Goal: Find specific page/section: Find specific page/section

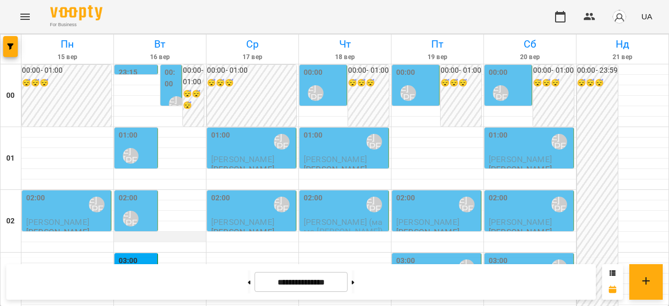
scroll to position [105, 0]
click at [76, 217] on span "[PERSON_NAME]" at bounding box center [57, 222] width 63 height 10
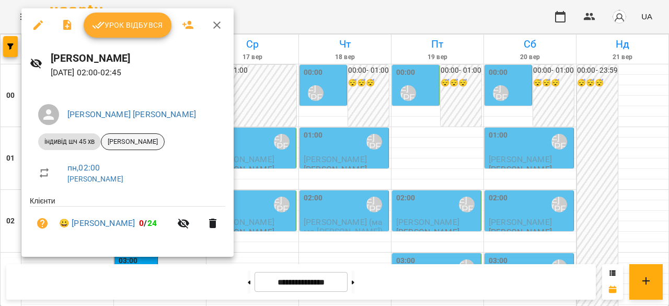
click at [146, 142] on span "[PERSON_NAME]" at bounding box center [132, 141] width 63 height 9
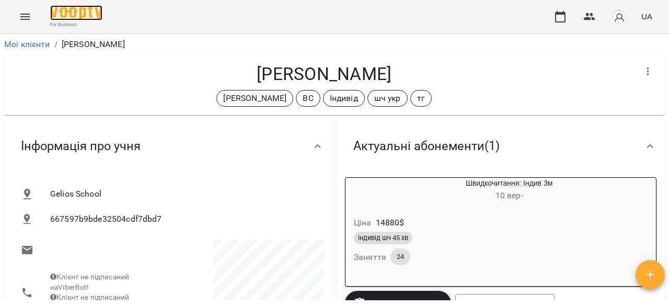
click at [63, 15] on img at bounding box center [76, 12] width 52 height 15
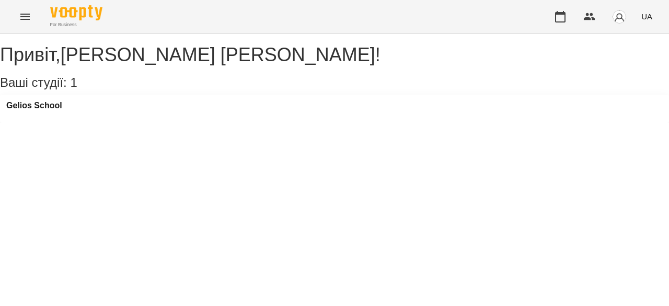
click at [24, 19] on icon "Menu" at bounding box center [24, 17] width 9 height 6
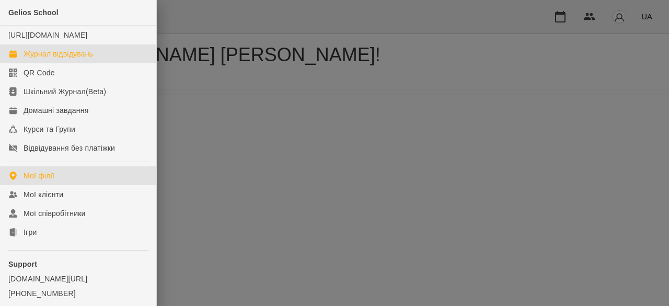
click at [49, 59] on div "Журнал відвідувань" at bounding box center [59, 54] width 70 height 10
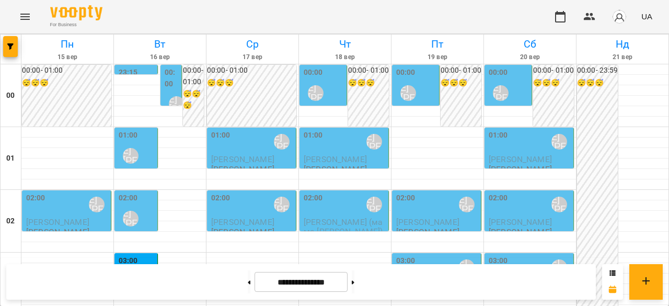
scroll to position [52, 0]
click at [79, 217] on span "[PERSON_NAME]" at bounding box center [57, 222] width 63 height 10
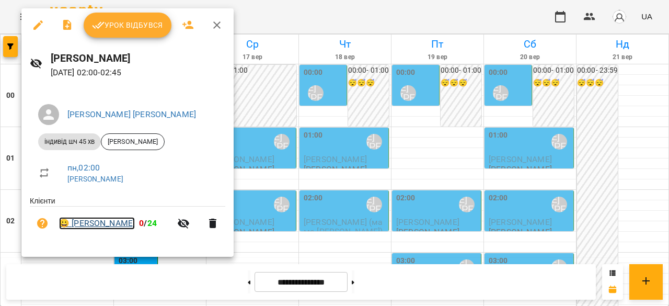
click at [110, 226] on link "😀 [PERSON_NAME] [PERSON_NAME]" at bounding box center [97, 223] width 76 height 13
